Goal: Task Accomplishment & Management: Manage account settings

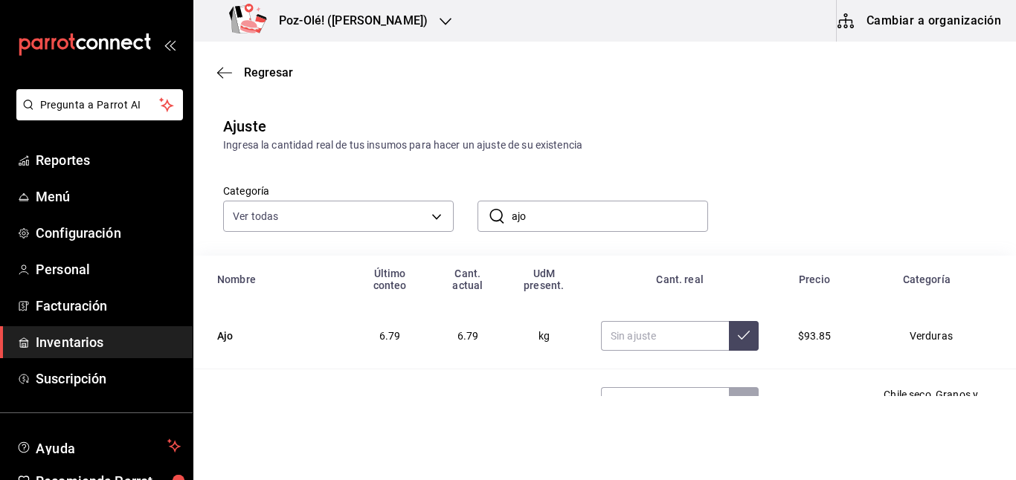
click at [79, 336] on span "Inventarios" at bounding box center [108, 342] width 145 height 20
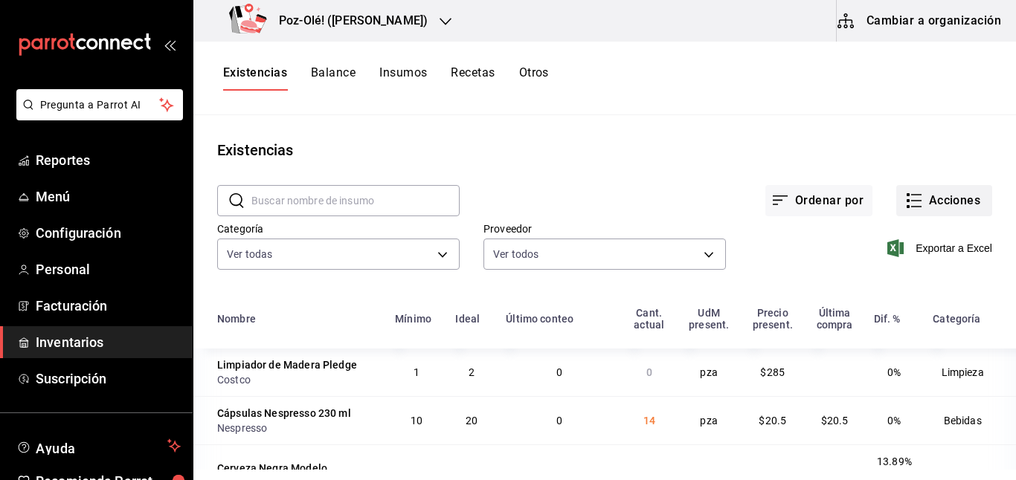
click at [905, 197] on icon "button" at bounding box center [914, 201] width 18 height 18
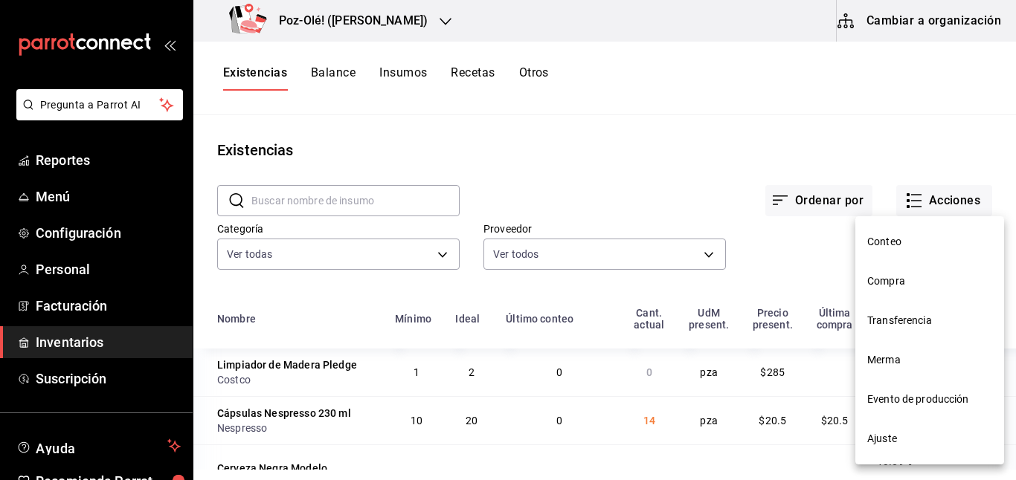
click at [889, 289] on span "Compra" at bounding box center [929, 282] width 125 height 16
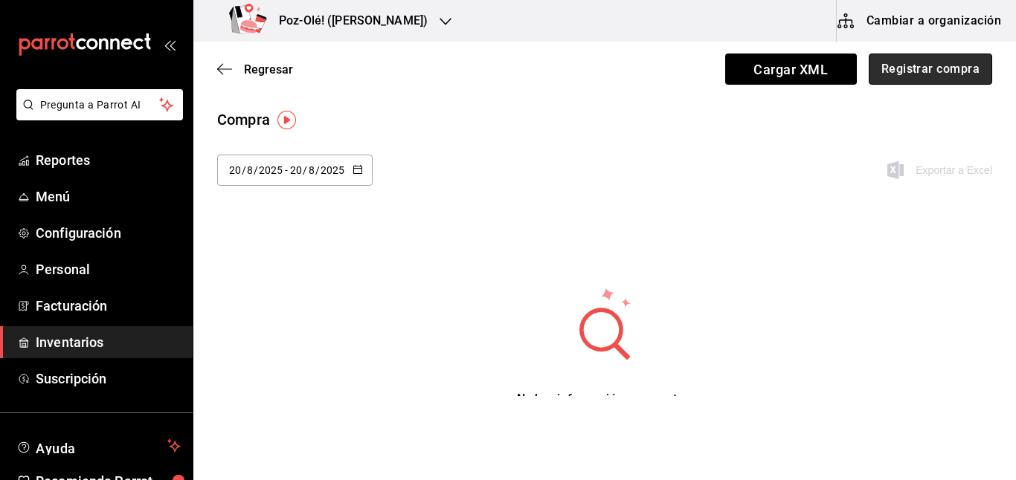
click at [926, 82] on button "Registrar compra" at bounding box center [929, 69] width 123 height 31
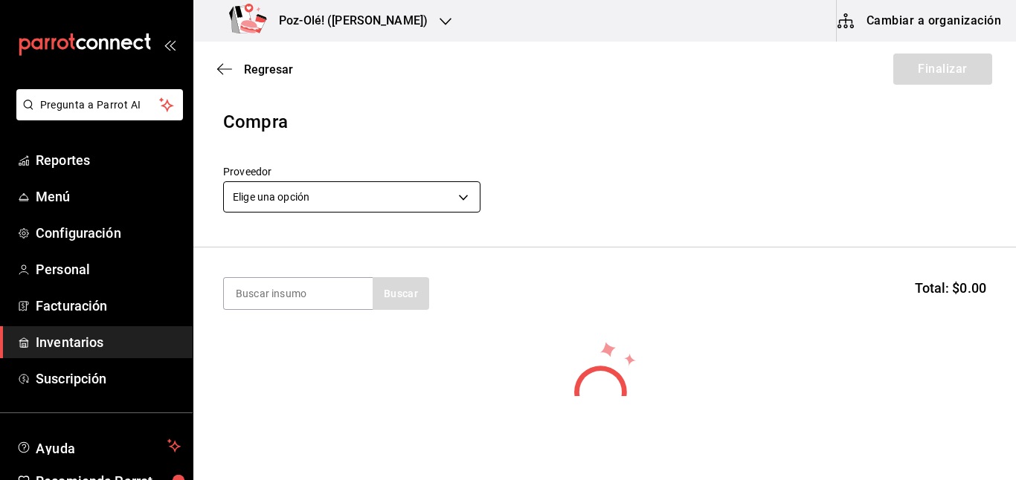
click at [458, 184] on body "Pregunta a Parrot AI Reportes Menú Configuración Personal Facturación Inventari…" at bounding box center [508, 198] width 1016 height 396
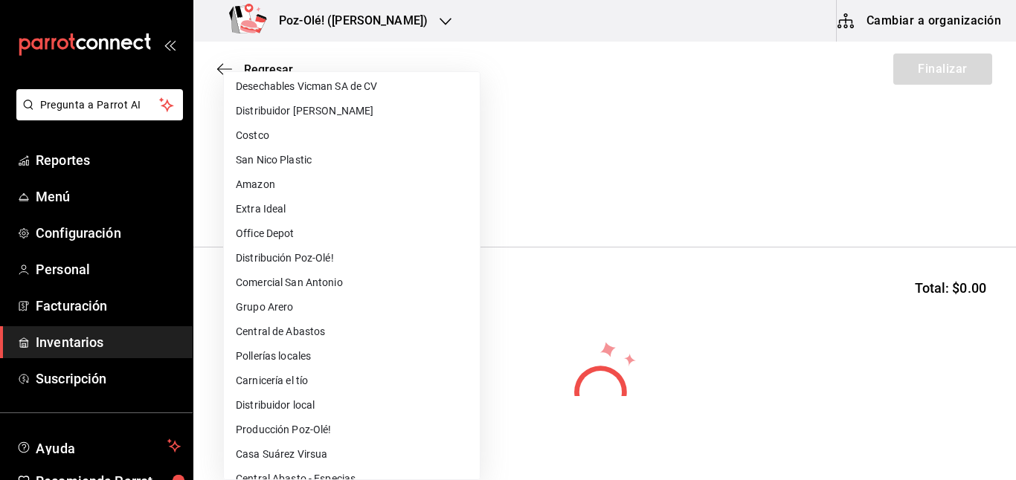
scroll to position [390, 0]
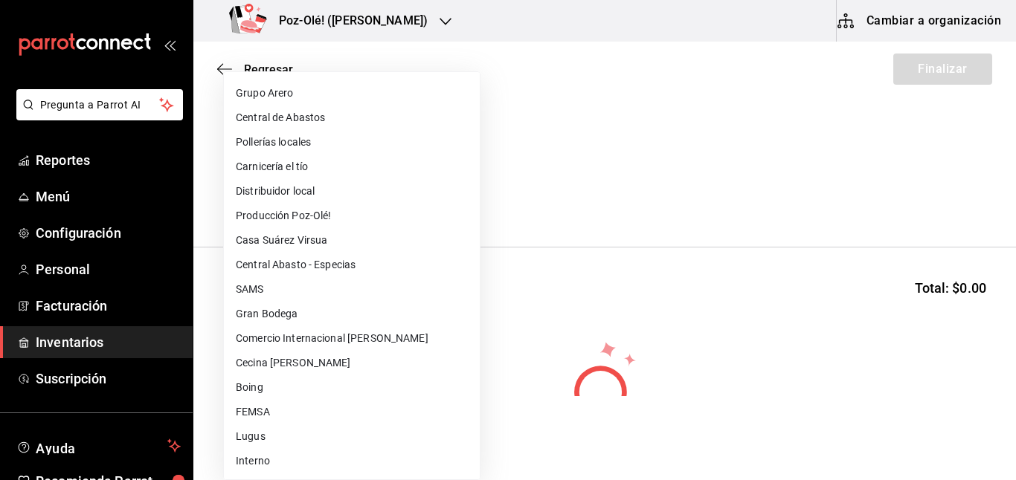
click at [265, 408] on li "FEMSA" at bounding box center [352, 412] width 256 height 25
type input "72184b04-3754-412b-8242-5166ad935100"
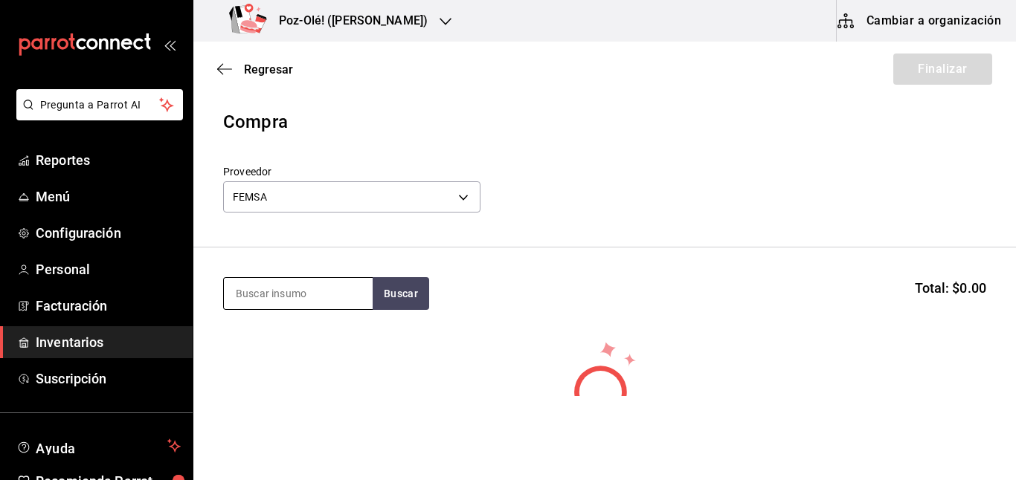
click at [302, 282] on input at bounding box center [298, 293] width 149 height 31
click at [304, 303] on input at bounding box center [298, 293] width 149 height 31
click at [386, 301] on button "Buscar" at bounding box center [401, 293] width 57 height 33
click at [327, 303] on input "sifon" at bounding box center [298, 293] width 149 height 31
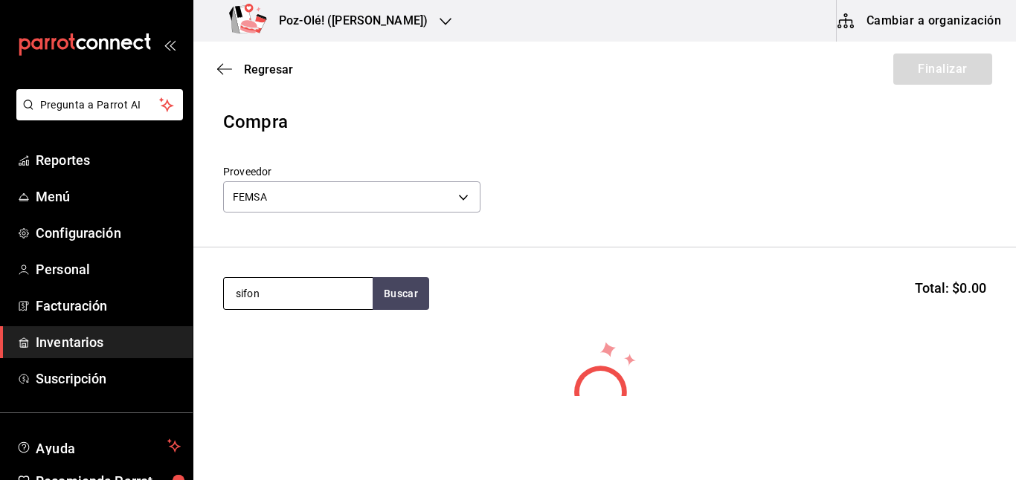
click at [327, 303] on input "sifon" at bounding box center [298, 293] width 149 height 31
type input "c"
type input "agua m"
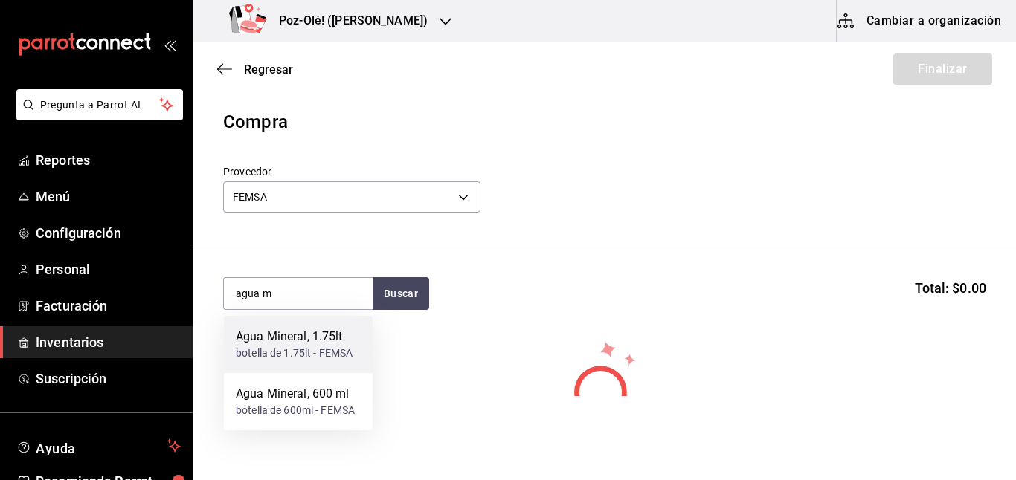
click at [297, 355] on div "botella de 1.75lt - FEMSA" at bounding box center [294, 354] width 117 height 16
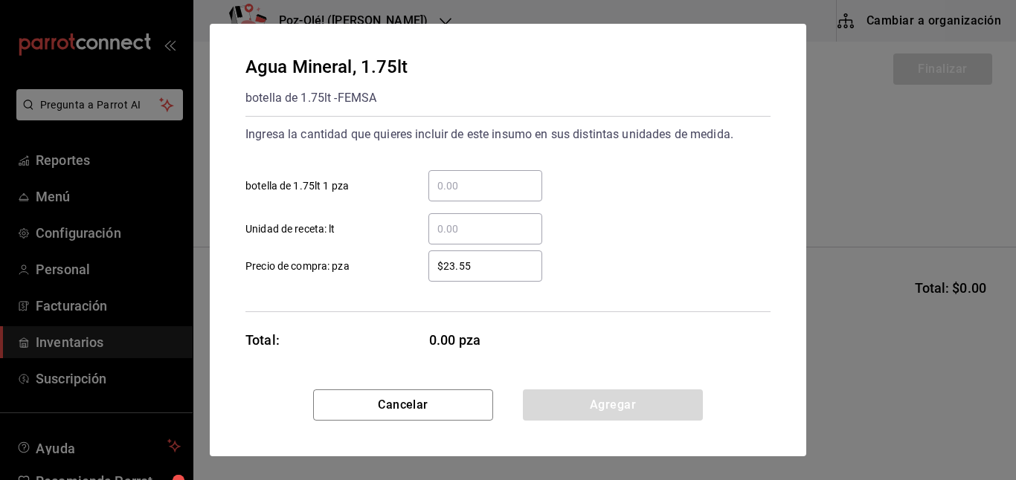
click at [457, 184] on input "​ botella de 1.75lt 1 pza" at bounding box center [485, 186] width 114 height 18
type input "8"
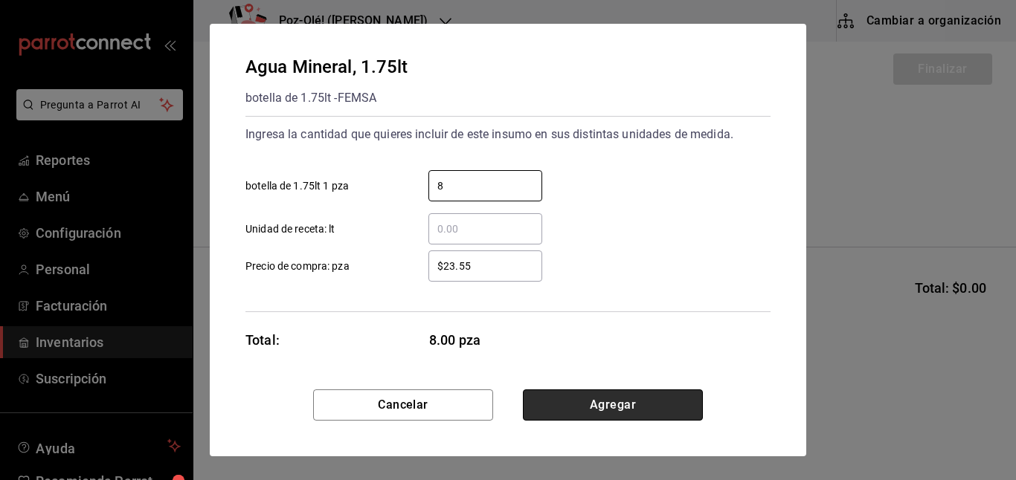
click at [619, 393] on button "Agregar" at bounding box center [613, 405] width 180 height 31
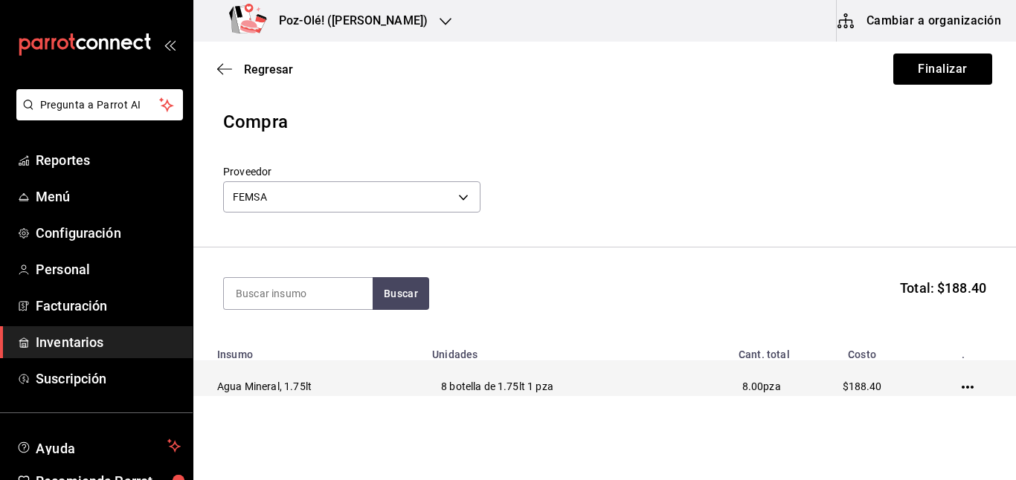
click at [964, 386] on td at bounding box center [970, 386] width 91 height 51
click at [961, 384] on icon "button" at bounding box center [967, 387] width 12 height 12
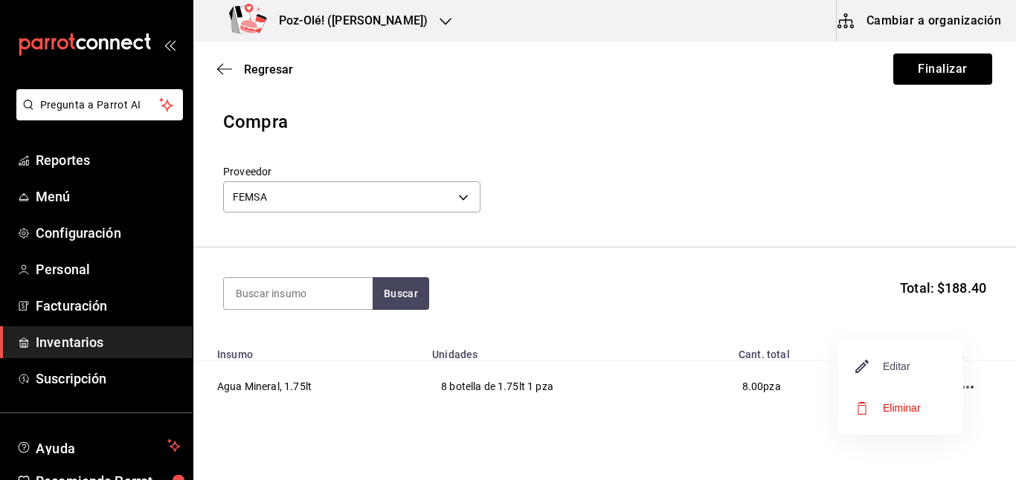
click at [906, 366] on span "Editar" at bounding box center [883, 367] width 54 height 18
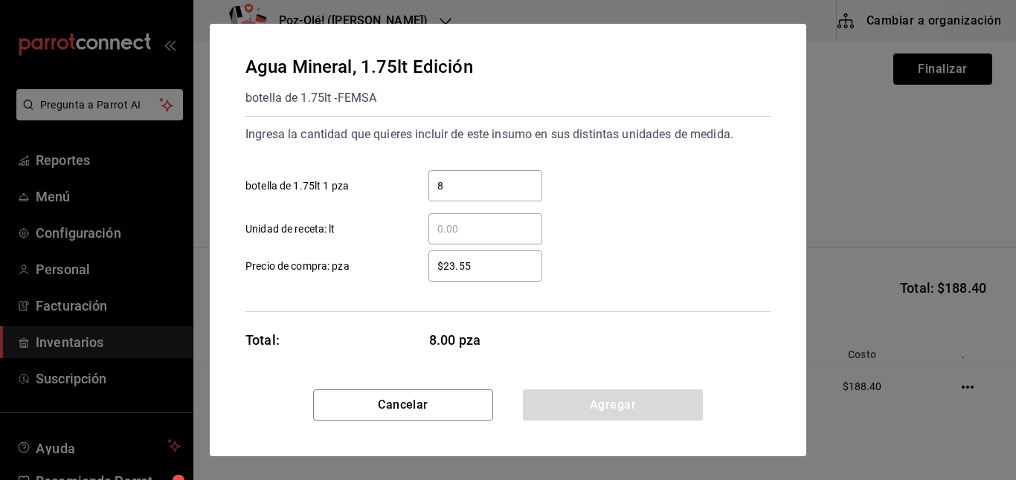
click at [479, 277] on div "$23.55 ​" at bounding box center [485, 266] width 114 height 31
click at [479, 275] on input "$23.55" at bounding box center [485, 266] width 114 height 18
click at [479, 277] on div "$23.55 ​" at bounding box center [485, 266] width 114 height 31
click at [479, 275] on input "$23.55" at bounding box center [485, 266] width 114 height 18
click at [479, 277] on div "$23.55 ​" at bounding box center [485, 266] width 114 height 31
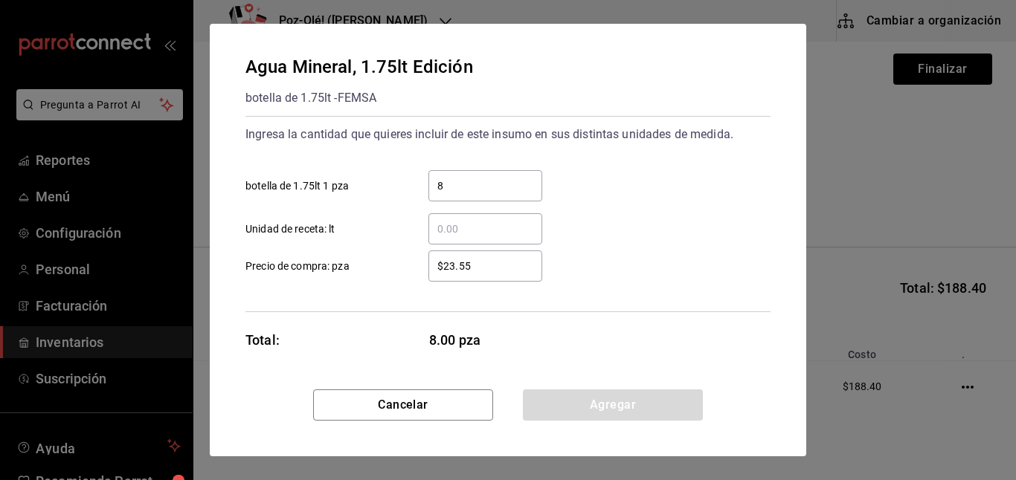
click at [479, 275] on input "$23.55" at bounding box center [485, 266] width 114 height 18
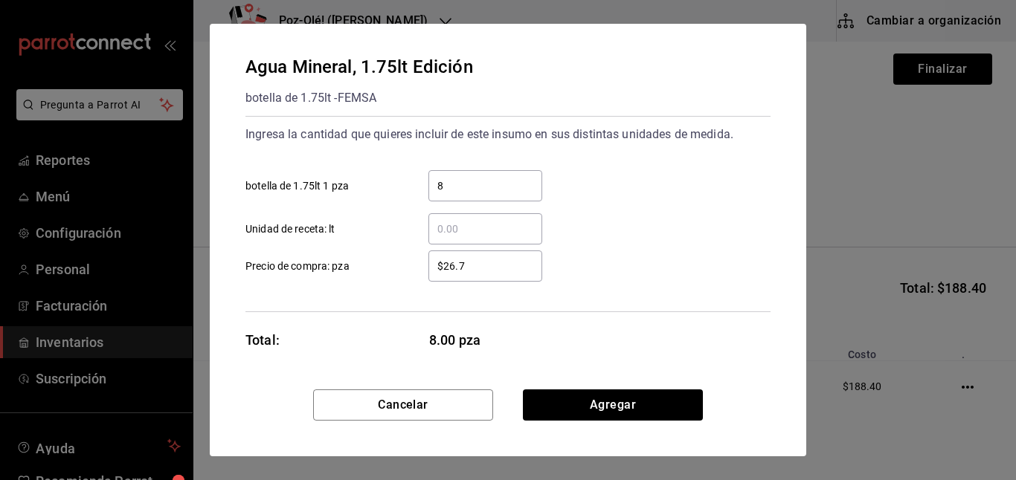
type input "$26.75"
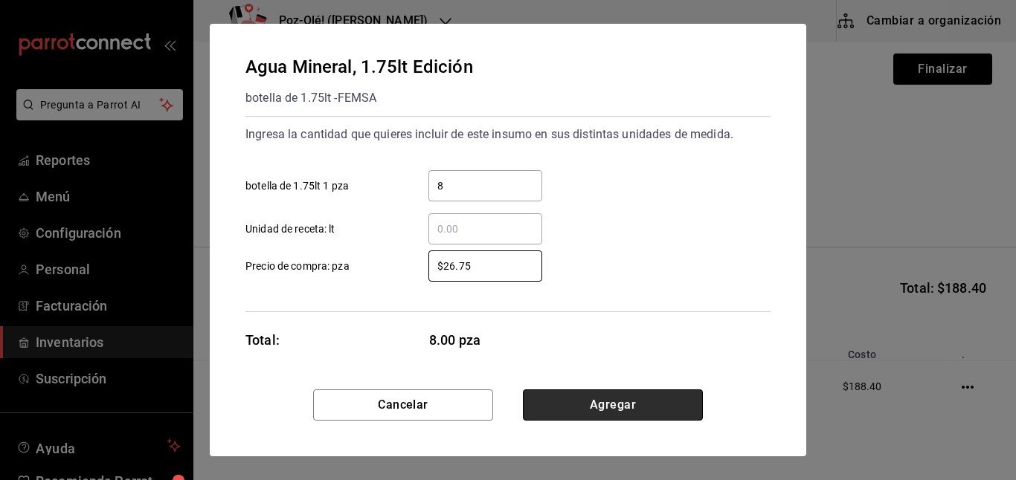
click at [555, 399] on button "Agregar" at bounding box center [613, 405] width 180 height 31
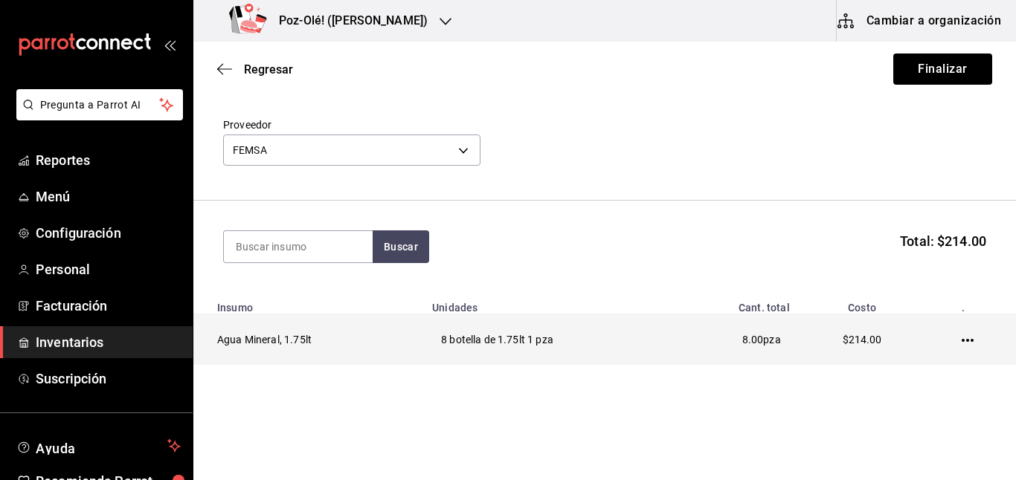
scroll to position [63, 0]
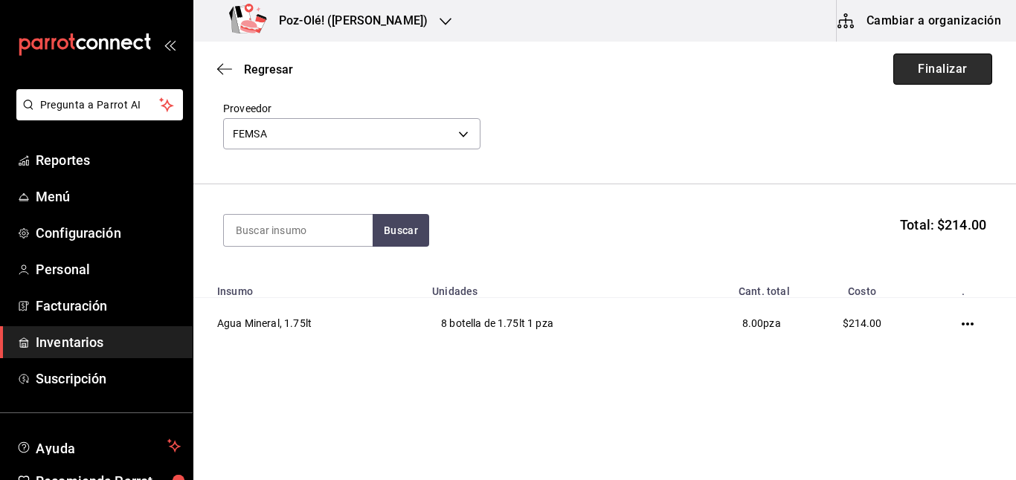
click at [895, 69] on button "Finalizar" at bounding box center [942, 69] width 99 height 31
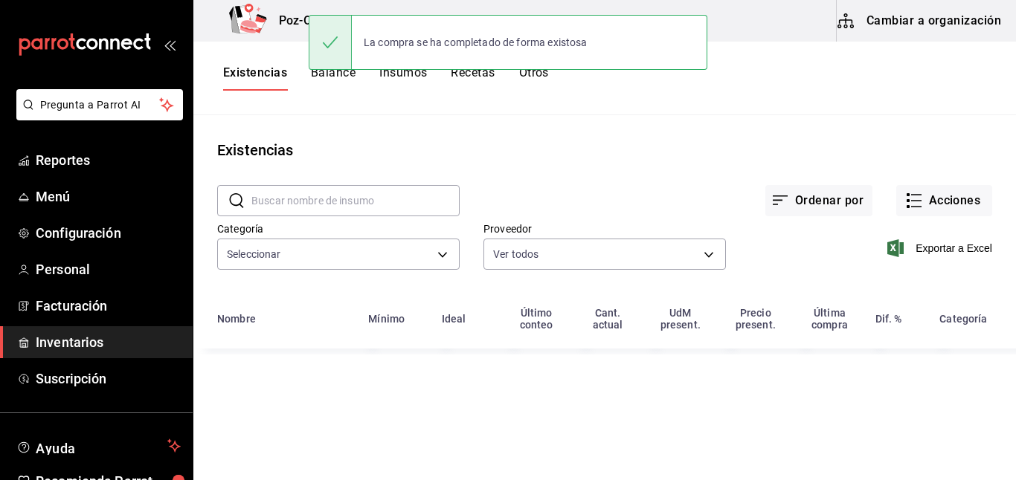
type input "d676893f-1eff-4afc-89d5-be7931405371,64c67766-f765-4080-8c3b-6b73adc83a6f,5c504…"
